Goal: Information Seeking & Learning: Learn about a topic

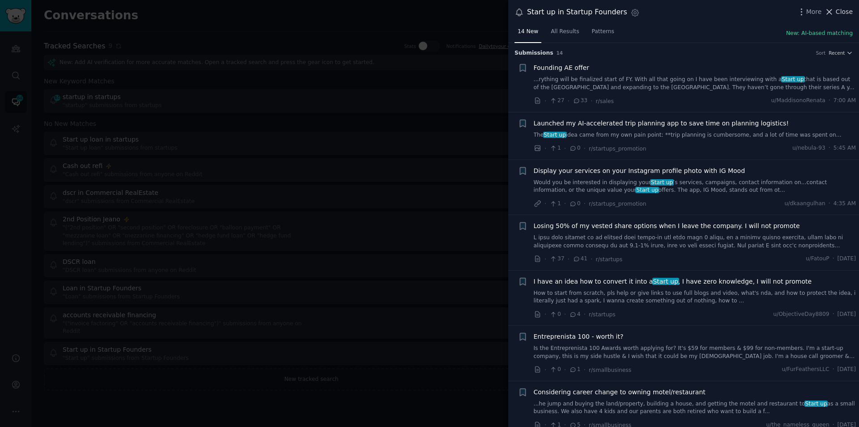
click at [844, 11] on span "Close" at bounding box center [844, 11] width 17 height 9
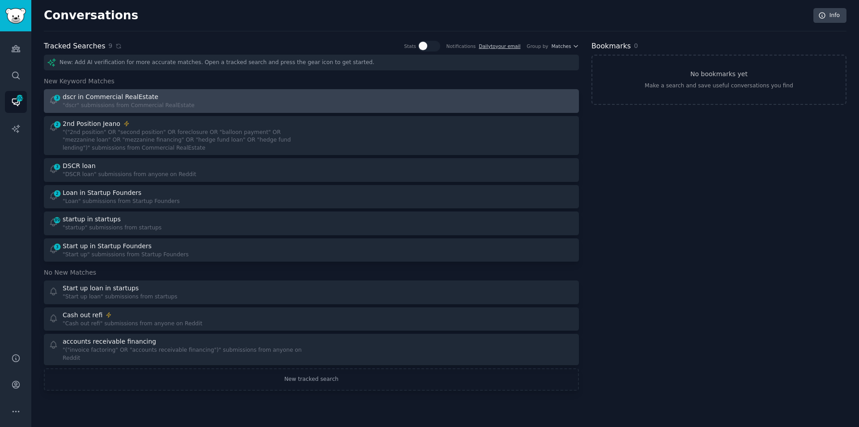
click at [105, 105] on div ""dscr" submissions from Commercial RealEstate" at bounding box center [129, 106] width 132 height 8
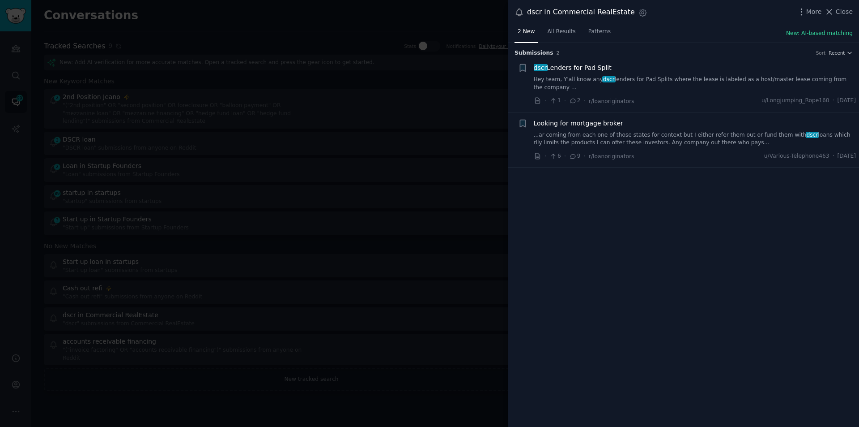
click at [603, 131] on link "...ar coming from each one of those states for context but I either refer them …" at bounding box center [695, 139] width 323 height 16
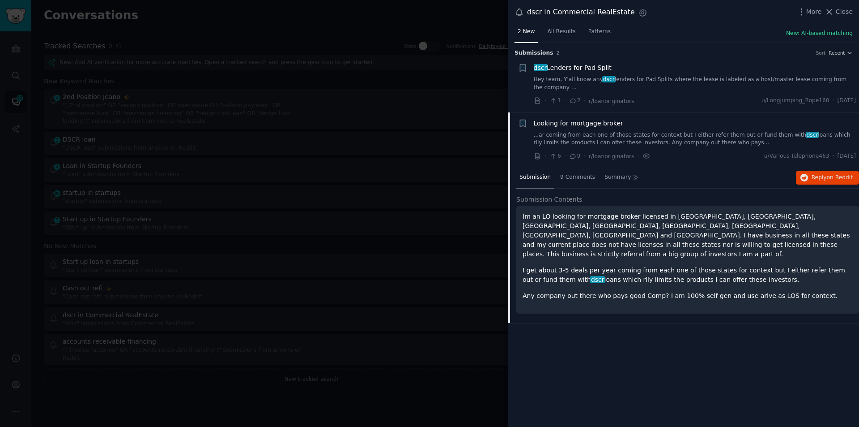
click at [266, 20] on div at bounding box center [429, 213] width 859 height 427
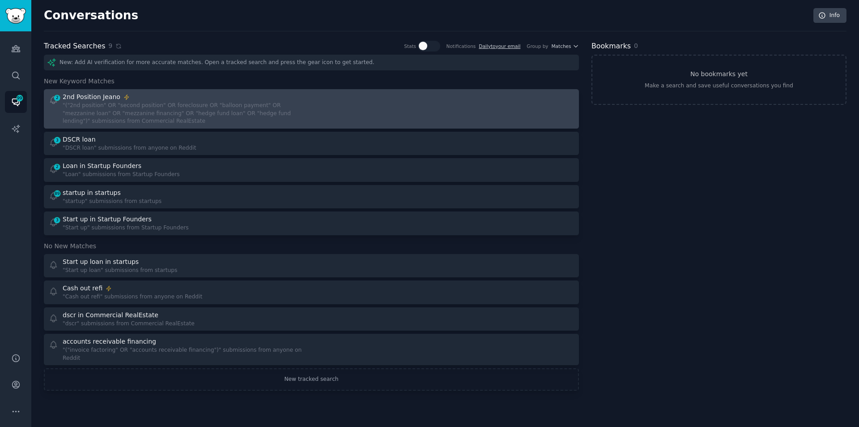
click at [134, 98] on div "2nd Position Jeano" at bounding box center [184, 96] width 243 height 9
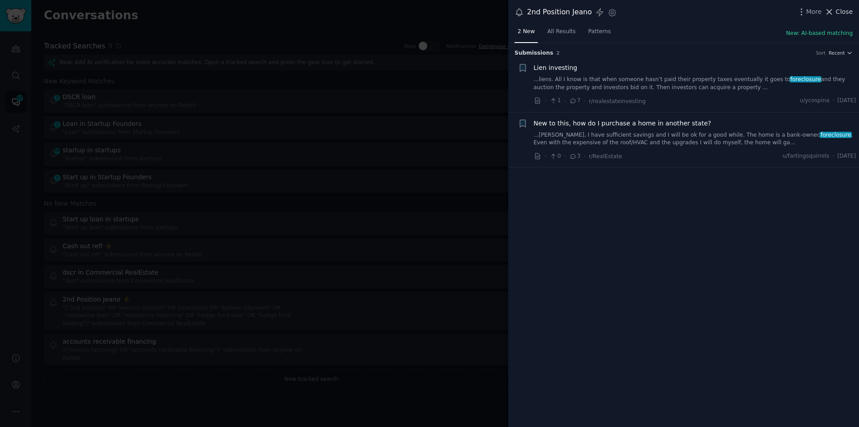
click at [843, 9] on span "Close" at bounding box center [844, 11] width 17 height 9
